Goal: Information Seeking & Learning: Learn about a topic

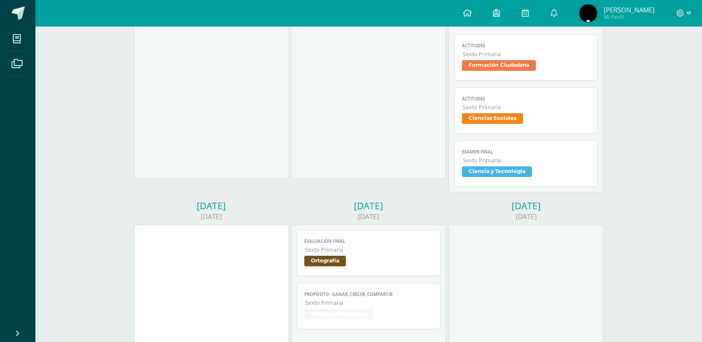
scroll to position [266, 0]
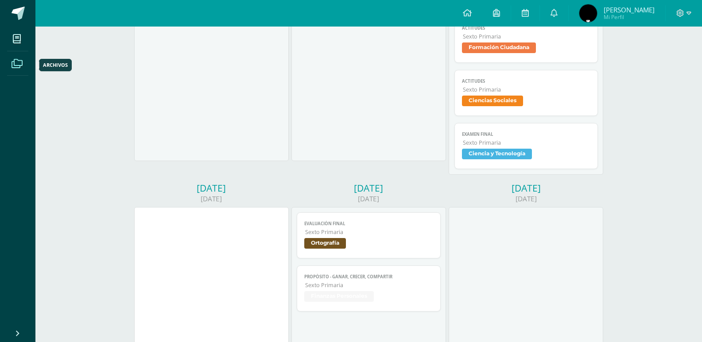
click at [19, 67] on icon at bounding box center [17, 63] width 11 height 9
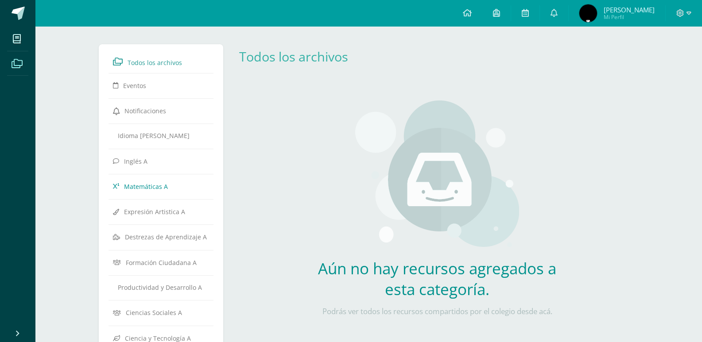
drag, startPoint x: 129, startPoint y: 162, endPoint x: 137, endPoint y: 186, distance: 24.5
click at [138, 186] on body "Mis cursos Archivos Cerrar panel Caligrafía Sexto Primaria "A" Ciencias Sociale…" at bounding box center [351, 280] width 702 height 560
click at [17, 36] on icon at bounding box center [17, 39] width 8 height 9
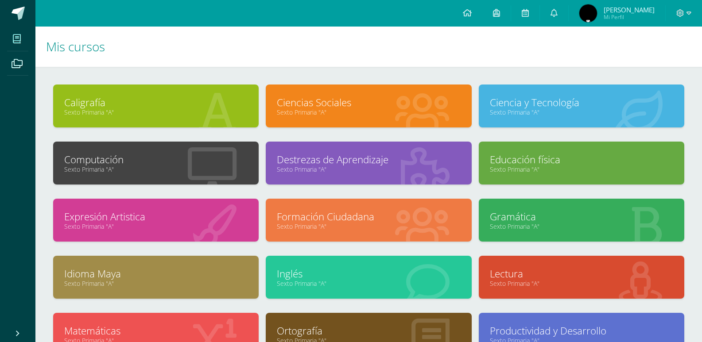
drag, startPoint x: 129, startPoint y: 177, endPoint x: 125, endPoint y: 253, distance: 76.3
click at [125, 253] on body "Mis cursos Archivos Cerrar panel Caligrafía Sexto Primaria "A" Ciencias Sociale…" at bounding box center [351, 213] width 702 height 426
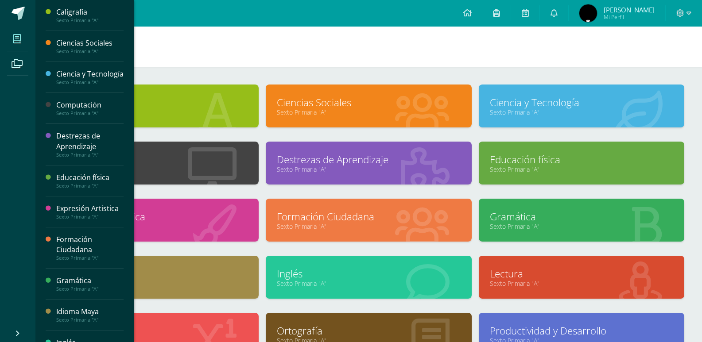
click at [261, 52] on h1 "Mis cursos" at bounding box center [368, 47] width 645 height 40
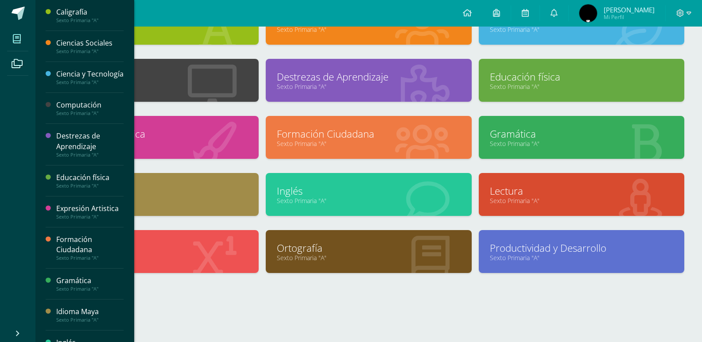
scroll to position [84, 0]
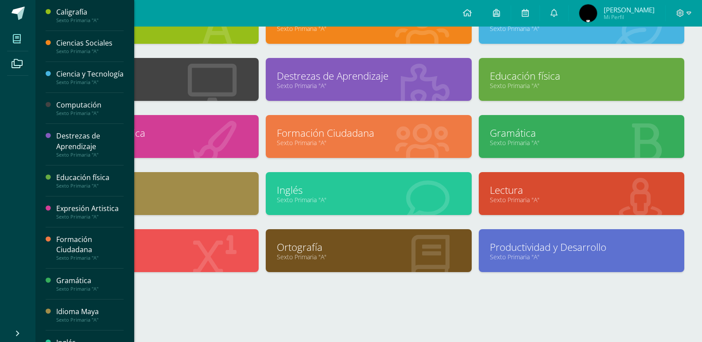
click at [629, 312] on div at bounding box center [368, 305] width 631 height 38
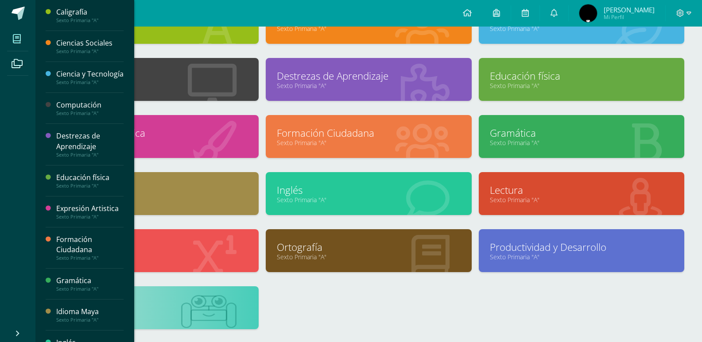
drag, startPoint x: 629, startPoint y: 312, endPoint x: 212, endPoint y: 317, distance: 417.5
click at [212, 317] on div "Caligrafía Sexto Primaria "A" Ciencias Sociales Sexto Primaria "A"" at bounding box center [369, 172] width 638 height 343
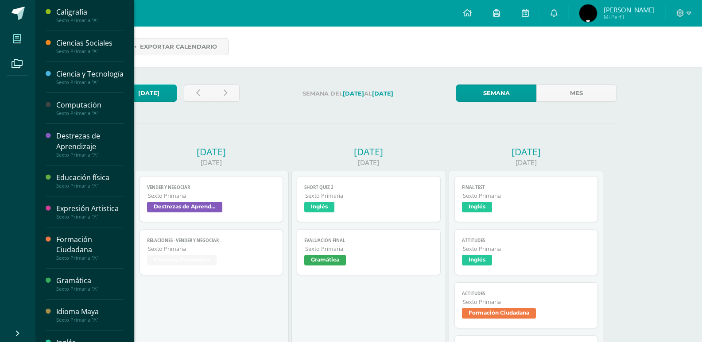
click at [22, 39] on span at bounding box center [17, 39] width 20 height 20
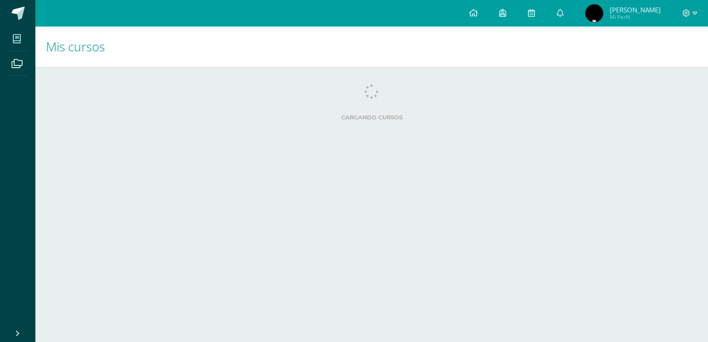
click at [143, 142] on html "Mis cursos Archivos Cerrar panel Caligrafía Sexto Primaria "A" Ciencias Sociale…" at bounding box center [354, 71] width 708 height 142
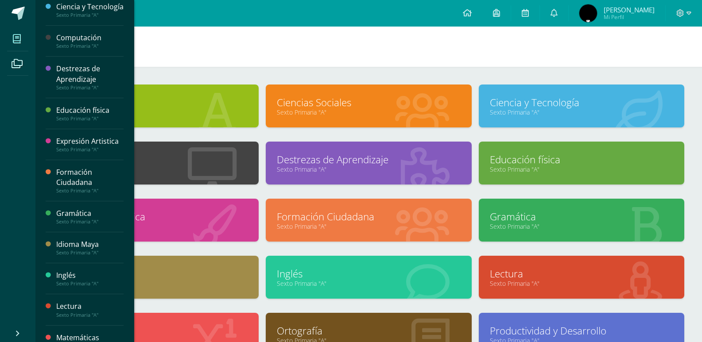
scroll to position [205, 0]
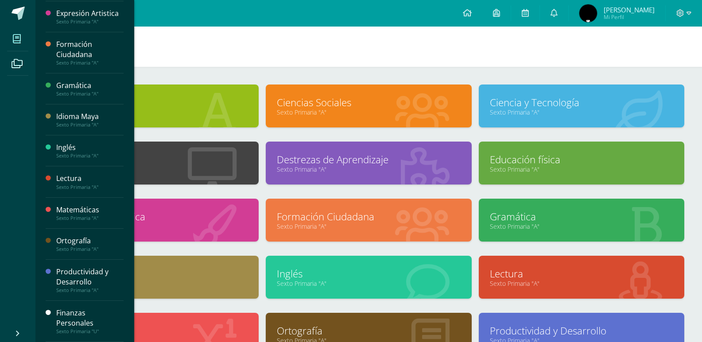
click at [84, 319] on div "Finanzas Personales" at bounding box center [89, 318] width 67 height 20
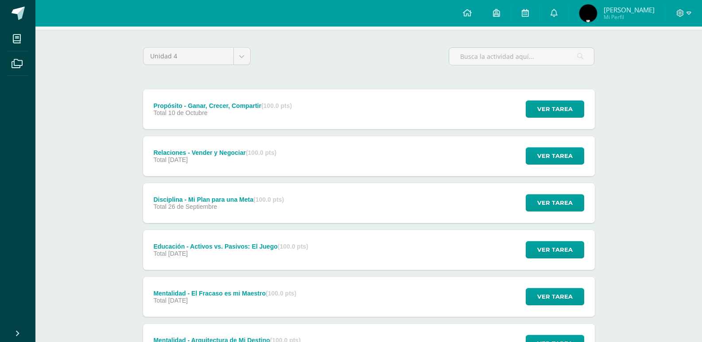
scroll to position [57, 0]
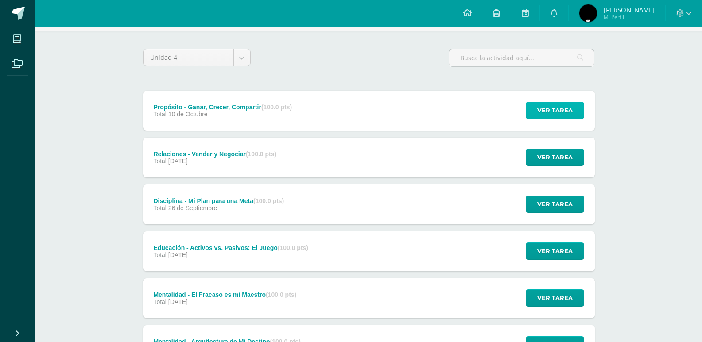
click at [554, 102] on button "Ver tarea" at bounding box center [555, 110] width 58 height 17
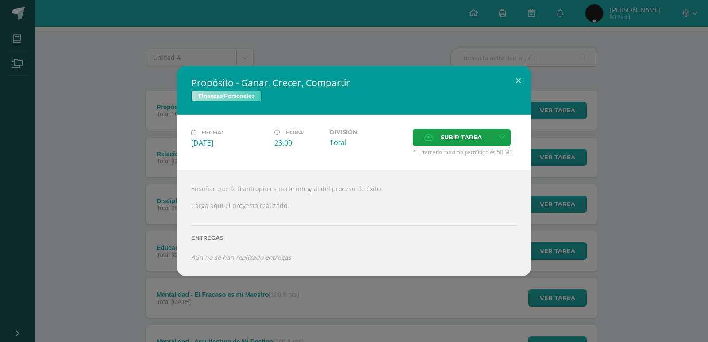
click at [344, 49] on div "Propósito - Ganar, Crecer, Compartir Finanzas Personales Fecha: Viernes 10 de O…" at bounding box center [354, 171] width 708 height 342
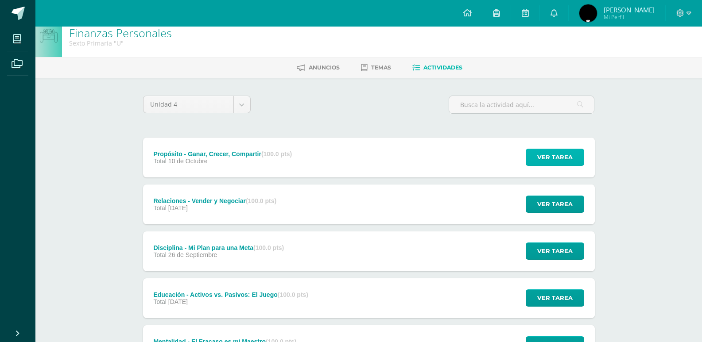
scroll to position [0, 0]
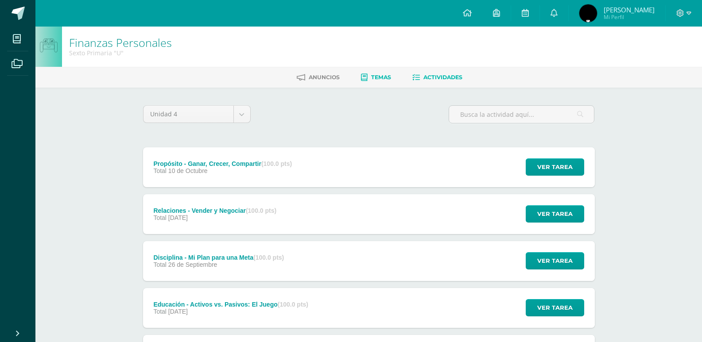
click at [364, 81] on link "Temas" at bounding box center [376, 77] width 30 height 14
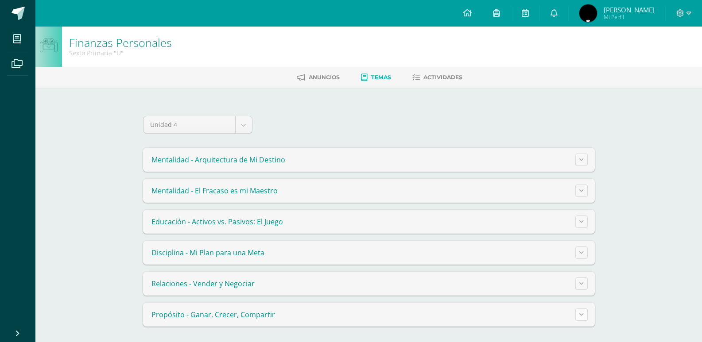
click at [582, 318] on button at bounding box center [581, 315] width 12 height 12
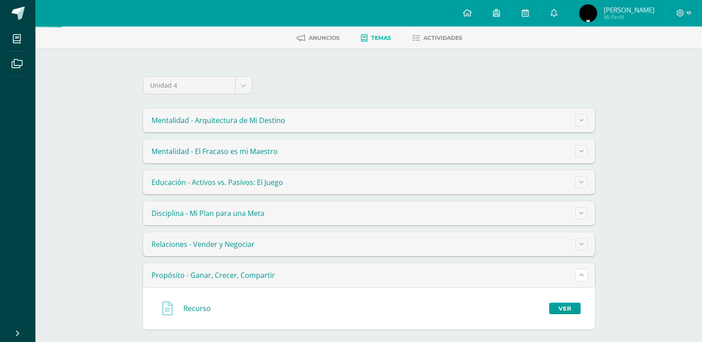
scroll to position [45, 0]
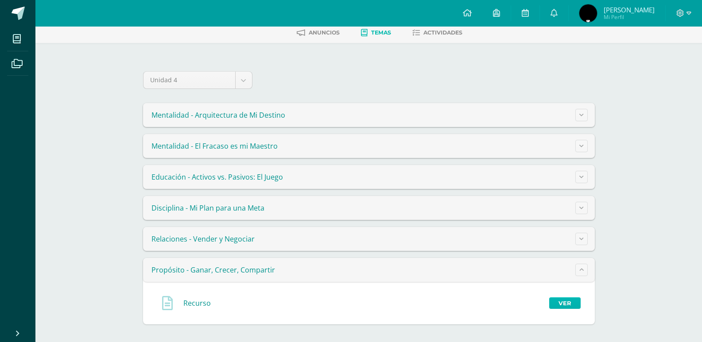
click at [558, 306] on link "Ver" at bounding box center [564, 304] width 31 height 12
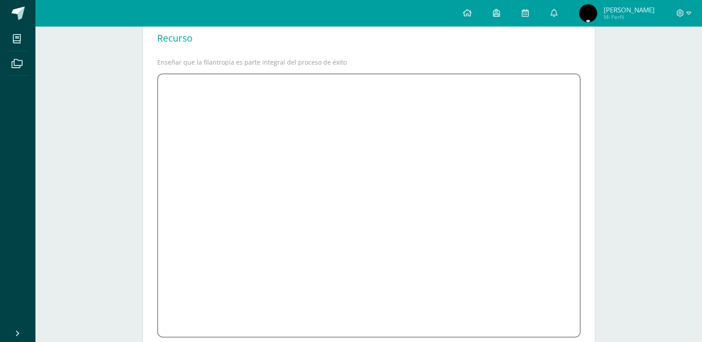
scroll to position [89, 0]
click at [369, 43] on div "Recurso" at bounding box center [368, 40] width 423 height 19
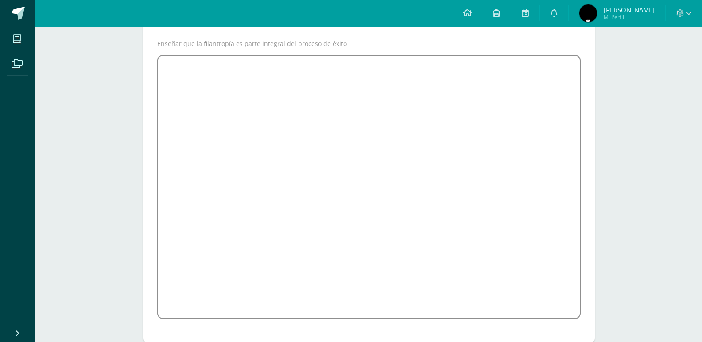
click at [615, 143] on div "Finanzas Personales Sexto Primaria "U" [GEOGRAPHIC_DATA] Temas Actividades Recu…" at bounding box center [368, 140] width 666 height 440
click at [629, 43] on div "Finanzas Personales Sexto Primaria "U" [GEOGRAPHIC_DATA] Temas Actividades Recu…" at bounding box center [368, 140] width 666 height 440
drag, startPoint x: 442, startPoint y: 327, endPoint x: 440, endPoint y: 309, distance: 17.5
click at [392, 204] on div "Recurso Enseñar que la filantropía es parte integral del proceso de éxito ﻿ ﻿" at bounding box center [369, 171] width 452 height 344
click at [668, 267] on div "Finanzas Personales Sexto Primaria "U" [GEOGRAPHIC_DATA] Temas Actividades Recu…" at bounding box center [368, 140] width 666 height 440
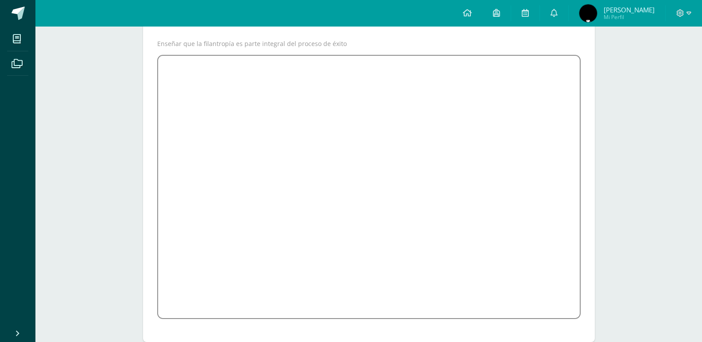
click at [629, 143] on div "Finanzas Personales Sexto Primaria "U" [GEOGRAPHIC_DATA] Temas Actividades Recu…" at bounding box center [368, 140] width 666 height 440
click at [628, 147] on div "Finanzas Personales Sexto Primaria "U" [GEOGRAPHIC_DATA] Temas Actividades Recu…" at bounding box center [368, 140] width 666 height 440
click at [525, 45] on p "Enseñar que la filantropía es parte integral del proceso de éxito" at bounding box center [368, 44] width 423 height 8
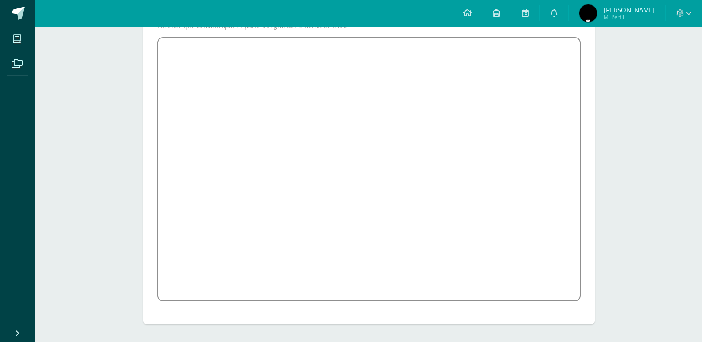
drag, startPoint x: 657, startPoint y: 48, endPoint x: 621, endPoint y: 84, distance: 51.0
click at [657, 48] on div "Finanzas Personales Sexto Primaria "U" [GEOGRAPHIC_DATA] Temas Actividades Recu…" at bounding box center [368, 123] width 666 height 440
click at [108, 102] on div "Finanzas Personales Sexto Primaria "U" [GEOGRAPHIC_DATA] Temas Actividades Recu…" at bounding box center [368, 123] width 666 height 440
click at [140, 180] on div "Recurso Enseñar que la filantropía es parte integral del proceso de éxito ﻿ ﻿" at bounding box center [368, 153] width 459 height 344
